Goal: Task Accomplishment & Management: Manage account settings

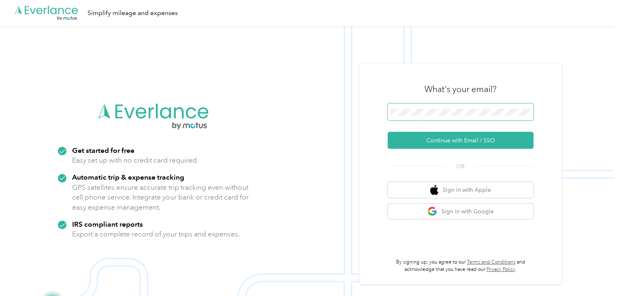
click at [478, 105] on span at bounding box center [460, 111] width 146 height 17
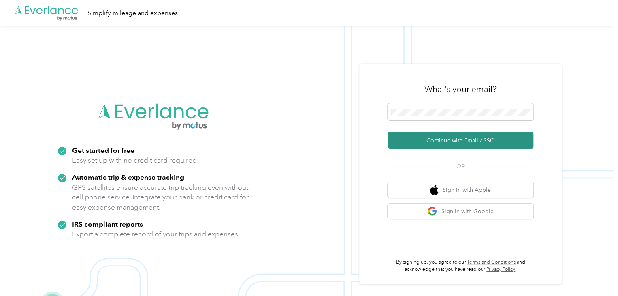
click at [434, 143] on button "Continue with Email / SSO" at bounding box center [460, 140] width 146 height 17
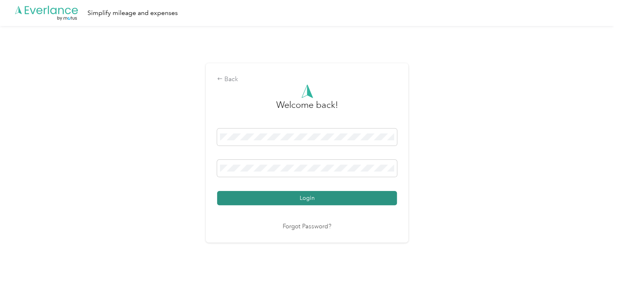
click at [320, 199] on button "Login" at bounding box center [307, 198] width 180 height 14
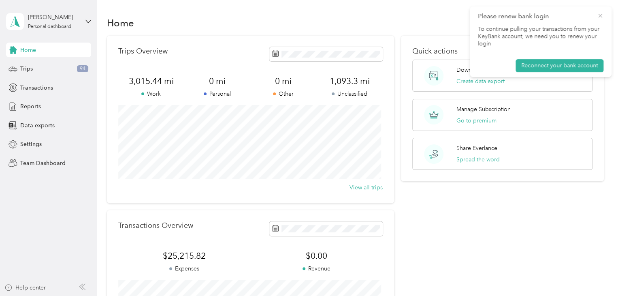
click at [597, 15] on icon at bounding box center [600, 15] width 6 height 7
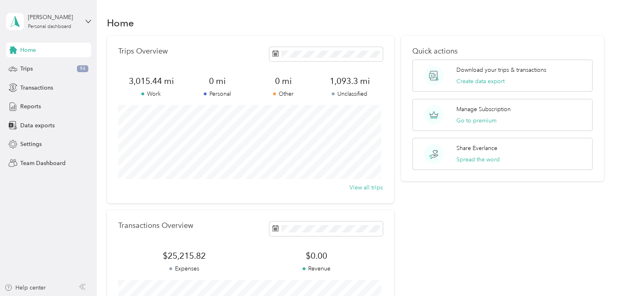
click at [57, 76] on div "Home Trips 94 Transactions Reports Data exports Settings Team Dashboard" at bounding box center [48, 107] width 85 height 128
click at [58, 68] on div "Trips 94" at bounding box center [48, 69] width 85 height 15
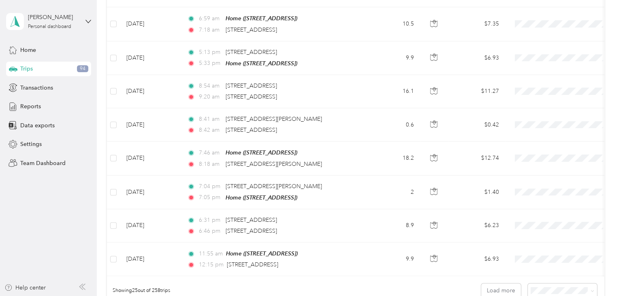
scroll to position [818, 0]
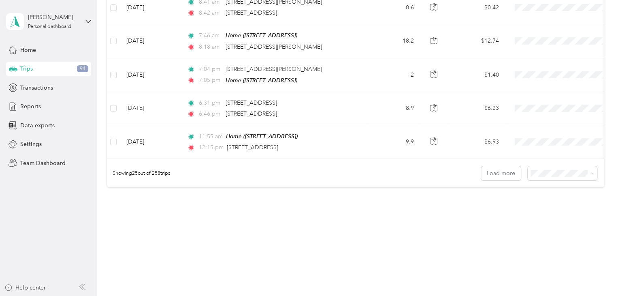
click at [547, 213] on span "100 per load" at bounding box center [547, 212] width 33 height 7
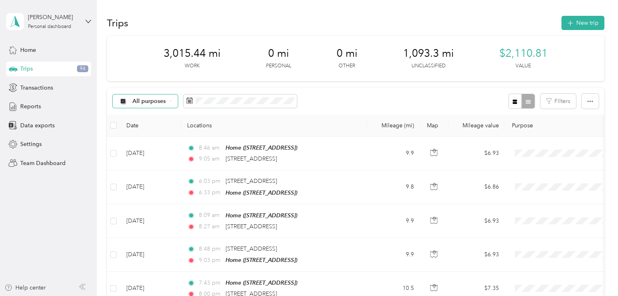
click at [139, 102] on span "All purposes" at bounding box center [149, 101] width 34 height 6
click at [150, 132] on li "Unclassified" at bounding box center [162, 128] width 98 height 14
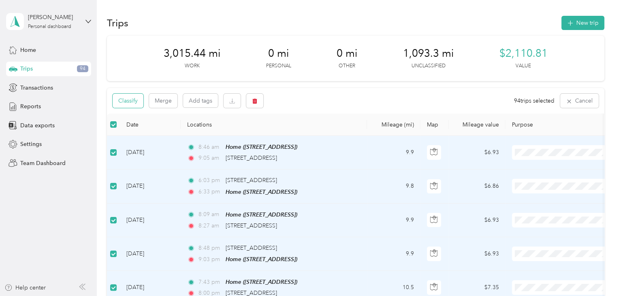
click at [137, 100] on button "Classify" at bounding box center [128, 101] width 31 height 14
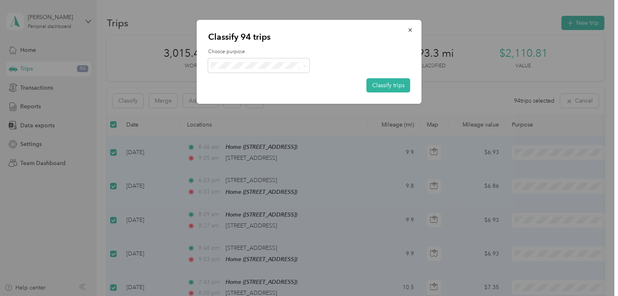
click at [253, 121] on span "Finite Fermentation Project" at bounding box center [265, 122] width 75 height 9
click at [382, 83] on button "Classify trips" at bounding box center [388, 85] width 44 height 14
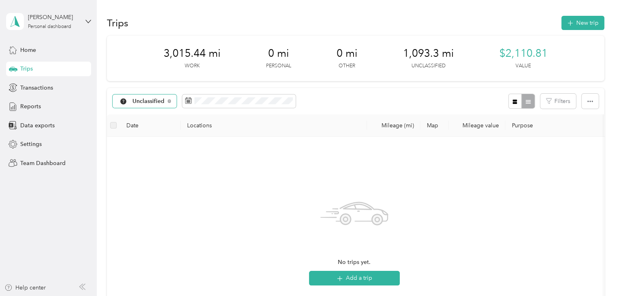
click at [156, 98] on span "Unclassified" at bounding box center [148, 101] width 32 height 6
click at [160, 186] on span "Finite Fermentation Project" at bounding box center [168, 186] width 72 height 9
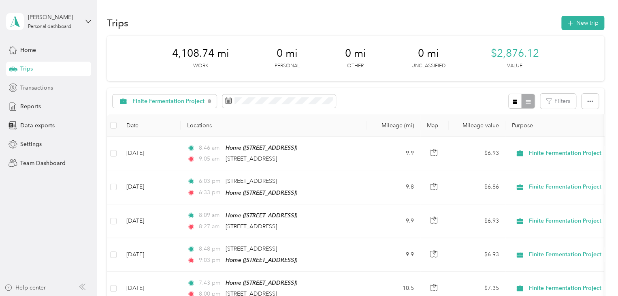
click at [44, 88] on span "Transactions" at bounding box center [36, 87] width 33 height 9
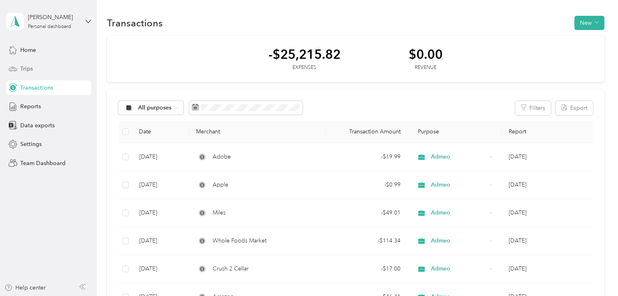
click at [52, 70] on div "Trips" at bounding box center [48, 69] width 85 height 15
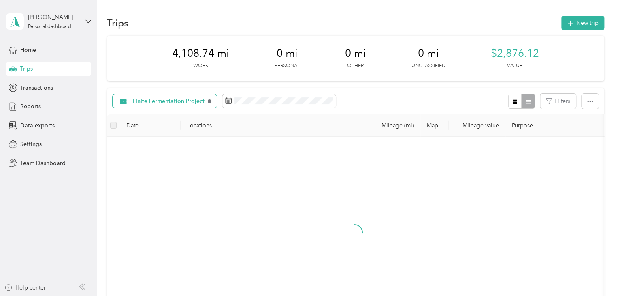
click at [208, 102] on icon at bounding box center [210, 101] width 4 height 4
click at [163, 102] on span "All purposes" at bounding box center [149, 101] width 34 height 6
click at [157, 172] on span "Admeo" at bounding box center [168, 172] width 72 height 9
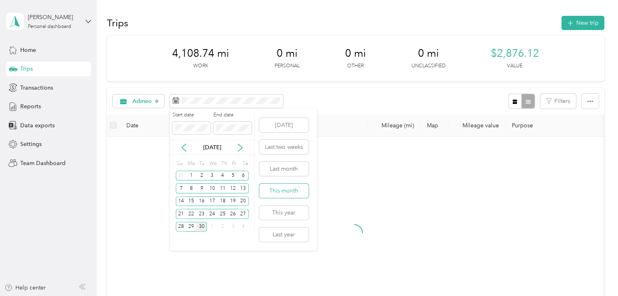
click at [282, 189] on button "This month" at bounding box center [283, 190] width 49 height 14
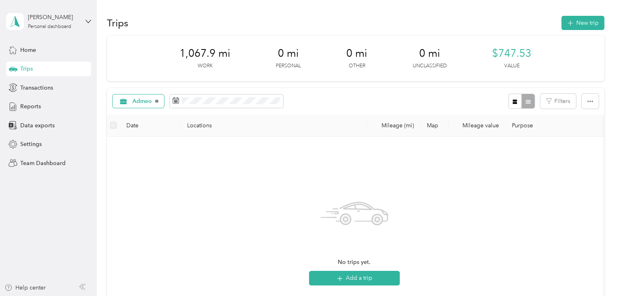
click at [157, 101] on icon at bounding box center [156, 101] width 3 height 3
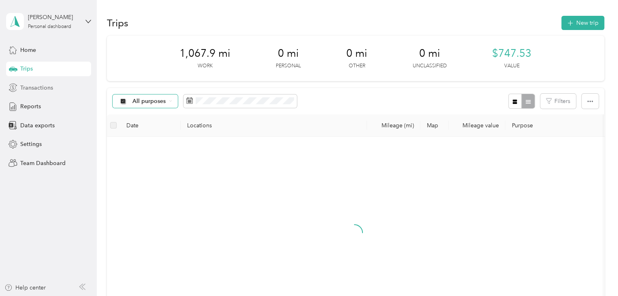
click at [48, 91] on span "Transactions" at bounding box center [36, 87] width 33 height 9
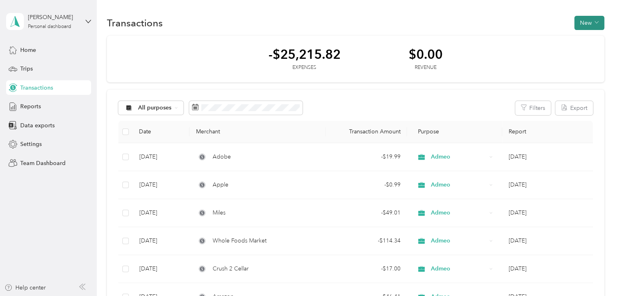
click at [586, 26] on button "New" at bounding box center [589, 23] width 30 height 14
click at [582, 37] on span "Expense" at bounding box center [585, 38] width 22 height 9
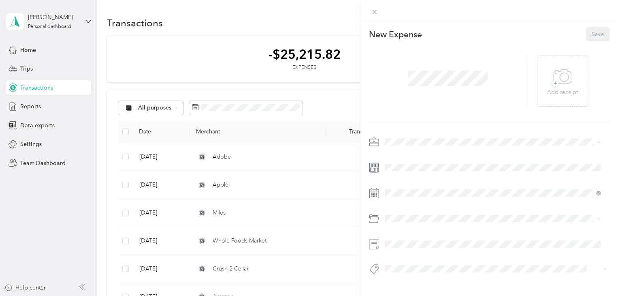
click at [403, 177] on li "Admeo" at bounding box center [492, 184] width 221 height 14
click at [452, 148] on div "26" at bounding box center [454, 149] width 11 height 10
click at [223, 61] on div "This expense cannot be edited because it is either under review, approved, or p…" at bounding box center [309, 148] width 618 height 296
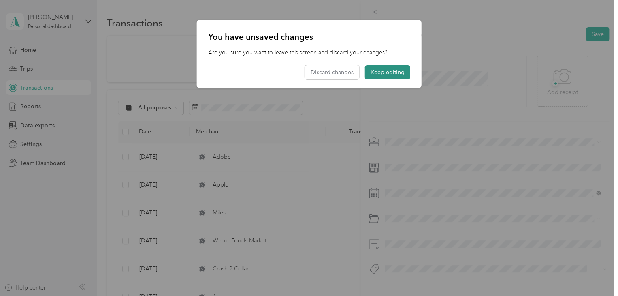
click at [383, 69] on button "Keep editing" at bounding box center [387, 72] width 45 height 14
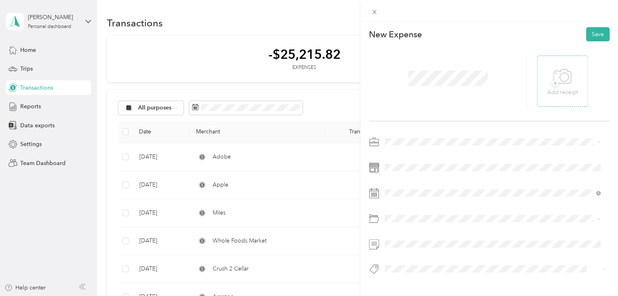
click at [555, 80] on icon at bounding box center [562, 77] width 18 height 22
click at [547, 83] on icon at bounding box center [550, 81] width 7 height 5
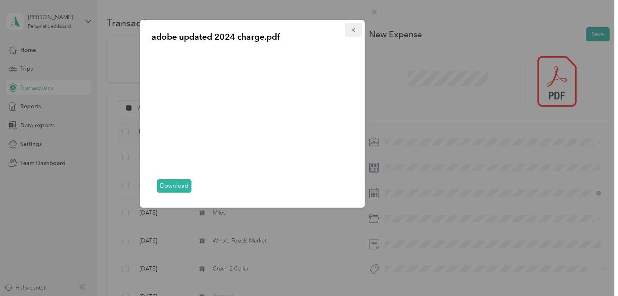
click at [353, 30] on icon "button" at bounding box center [352, 29] width 3 height 3
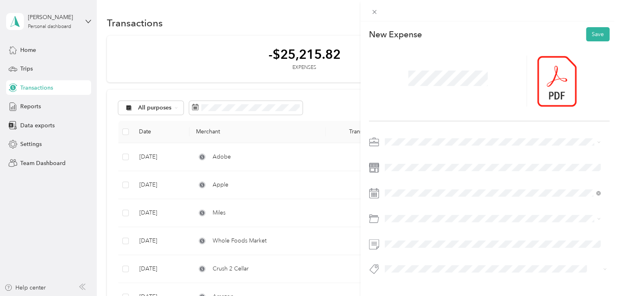
click at [490, 91] on div at bounding box center [448, 80] width 158 height 51
click at [593, 34] on button "Save" at bounding box center [597, 34] width 23 height 14
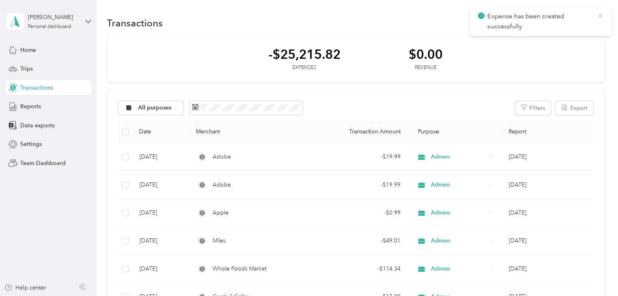
click at [598, 15] on icon at bounding box center [600, 15] width 6 height 7
click at [594, 18] on button "New" at bounding box center [589, 23] width 30 height 14
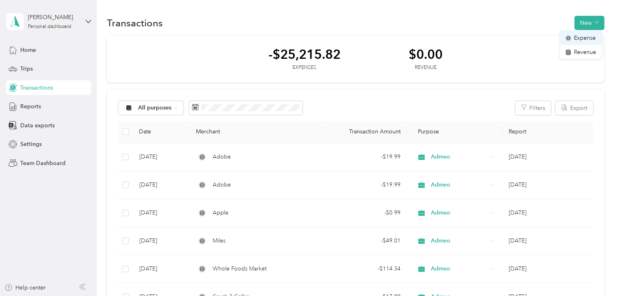
click at [583, 36] on span "Expense" at bounding box center [585, 38] width 22 height 9
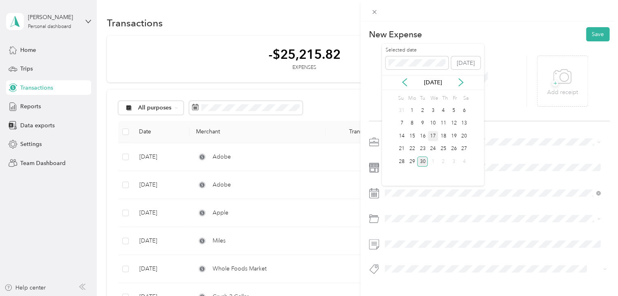
click at [432, 135] on div "17" at bounding box center [433, 136] width 11 height 10
click at [403, 181] on span "Admeo" at bounding box center [396, 184] width 19 height 7
click at [559, 77] on icon at bounding box center [562, 77] width 18 height 22
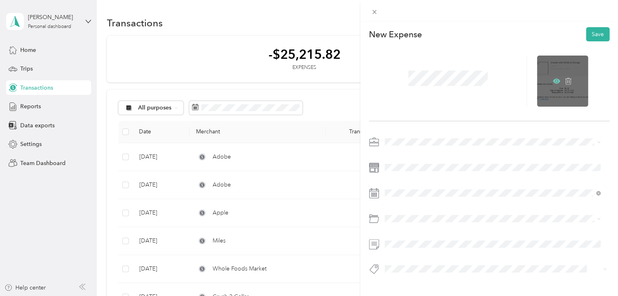
click at [553, 82] on icon at bounding box center [556, 81] width 7 height 5
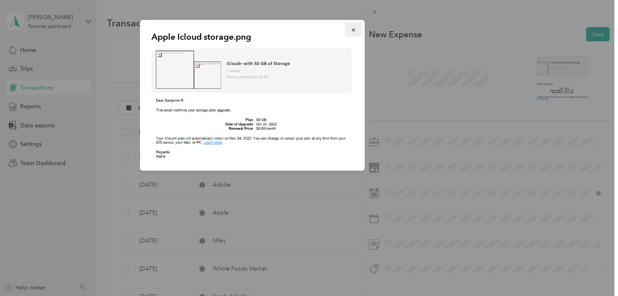
click at [355, 31] on icon "button" at bounding box center [354, 30] width 6 height 6
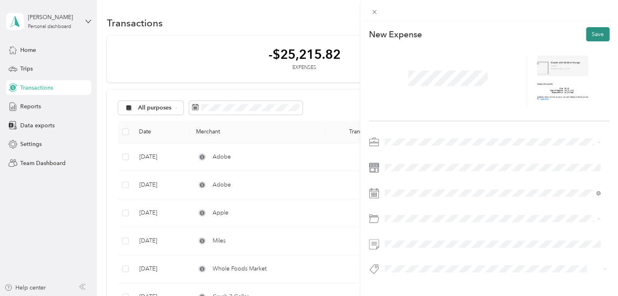
click at [586, 33] on button "Save" at bounding box center [597, 34] width 23 height 14
